Goal: Complete application form

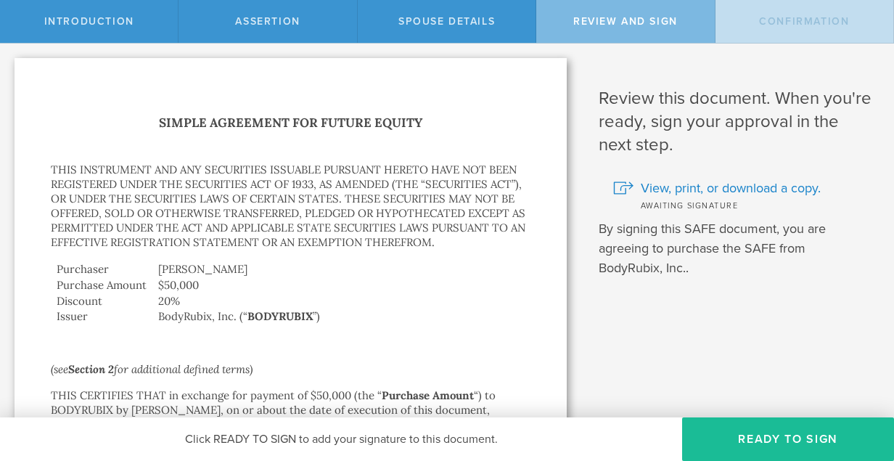
scroll to position [1, 0]
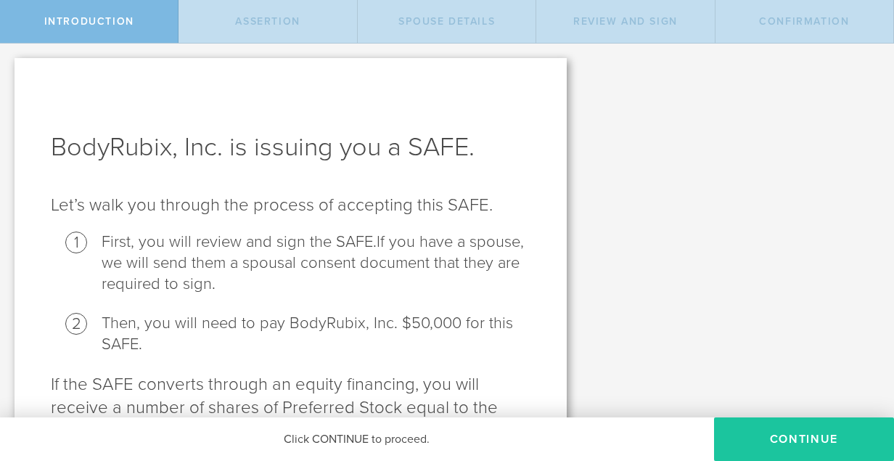
click at [835, 433] on button "Continue" at bounding box center [804, 439] width 180 height 44
radio input "true"
checkbox input "true"
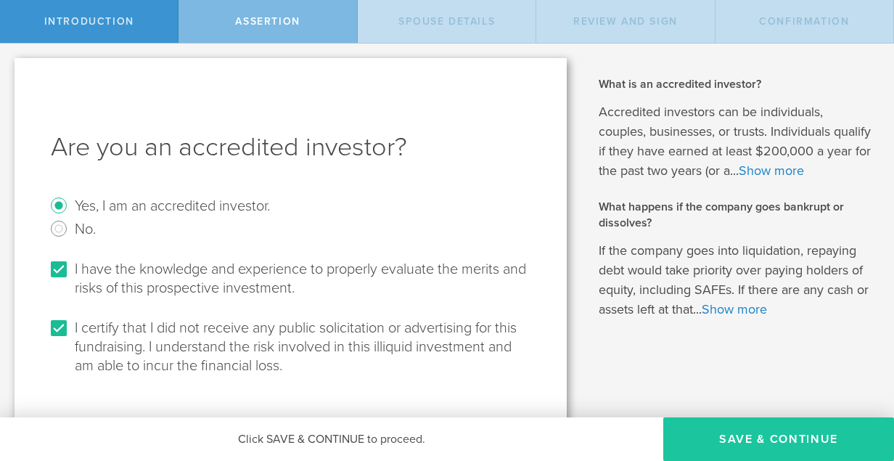
click at [765, 435] on button "Save & Continue" at bounding box center [778, 439] width 231 height 44
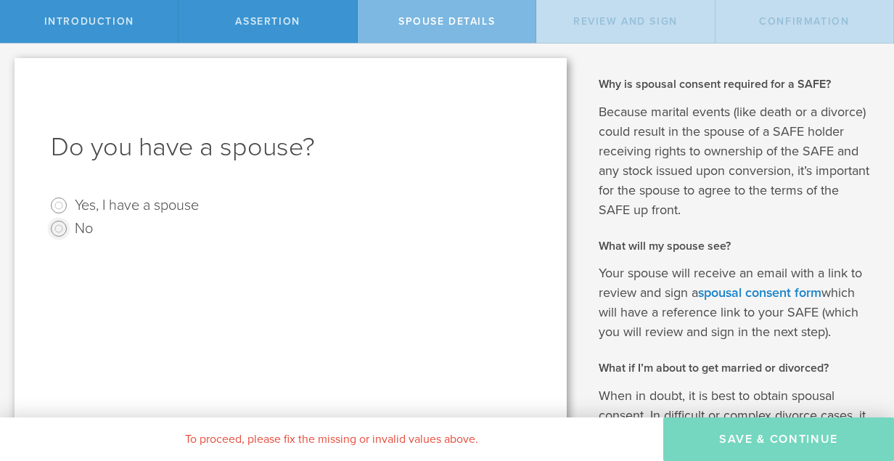
click at [60, 226] on input "No" at bounding box center [58, 228] width 23 height 23
radio input "true"
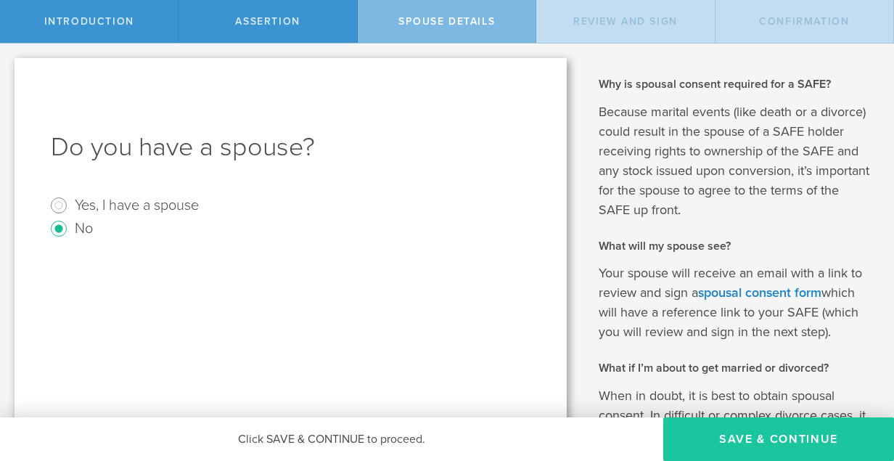
click at [725, 434] on button "Save & Continue" at bounding box center [778, 439] width 231 height 44
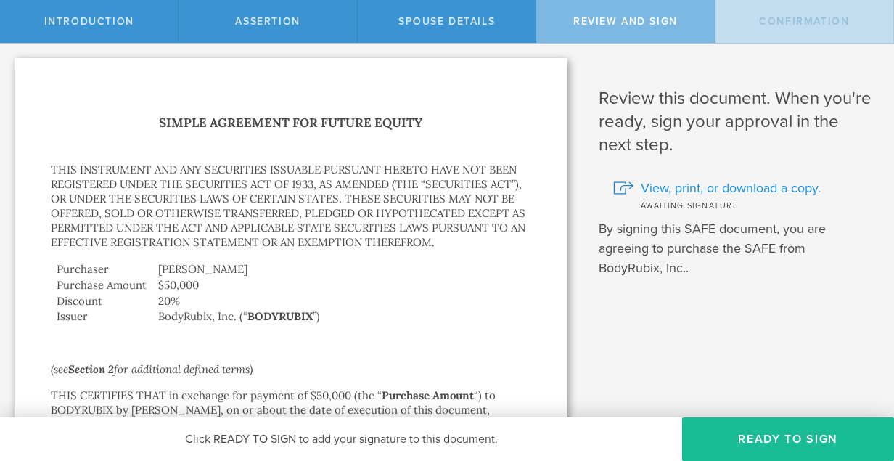
click at [743, 186] on span "View, print, or download a copy." at bounding box center [731, 188] width 180 height 19
